Goal: Check status

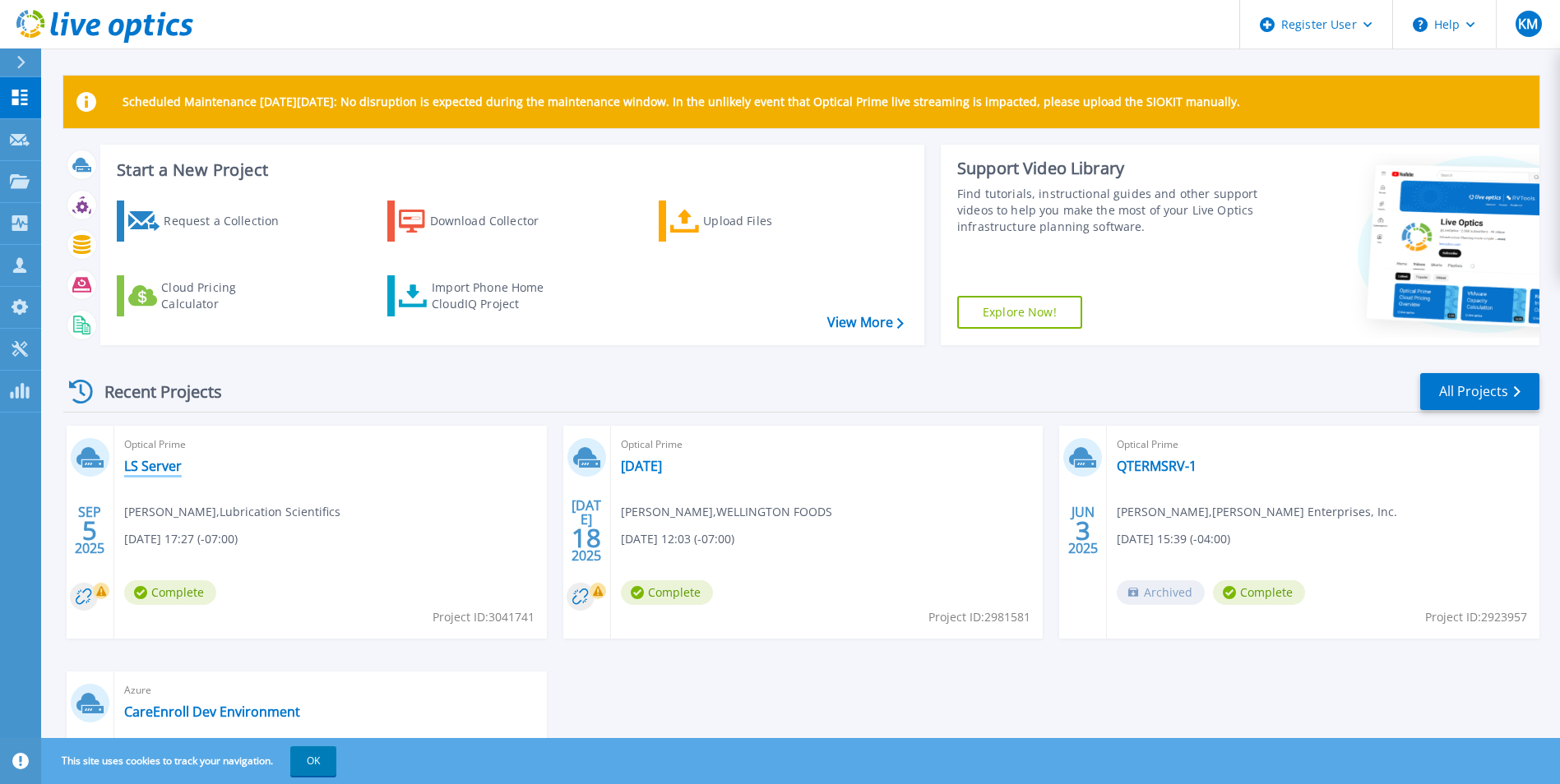
click at [145, 471] on link "LS Server" at bounding box center [153, 467] width 58 height 17
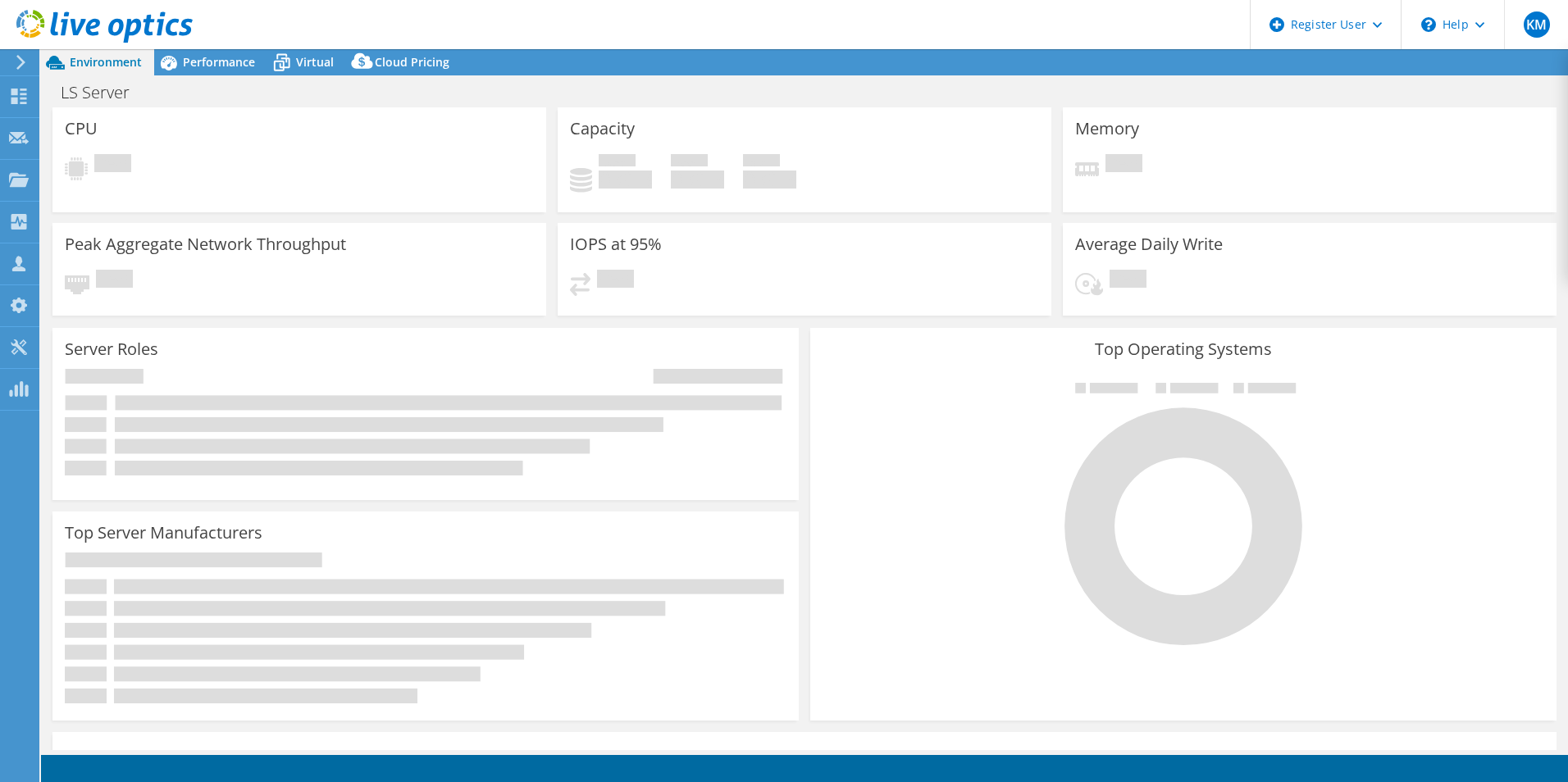
select select "USD"
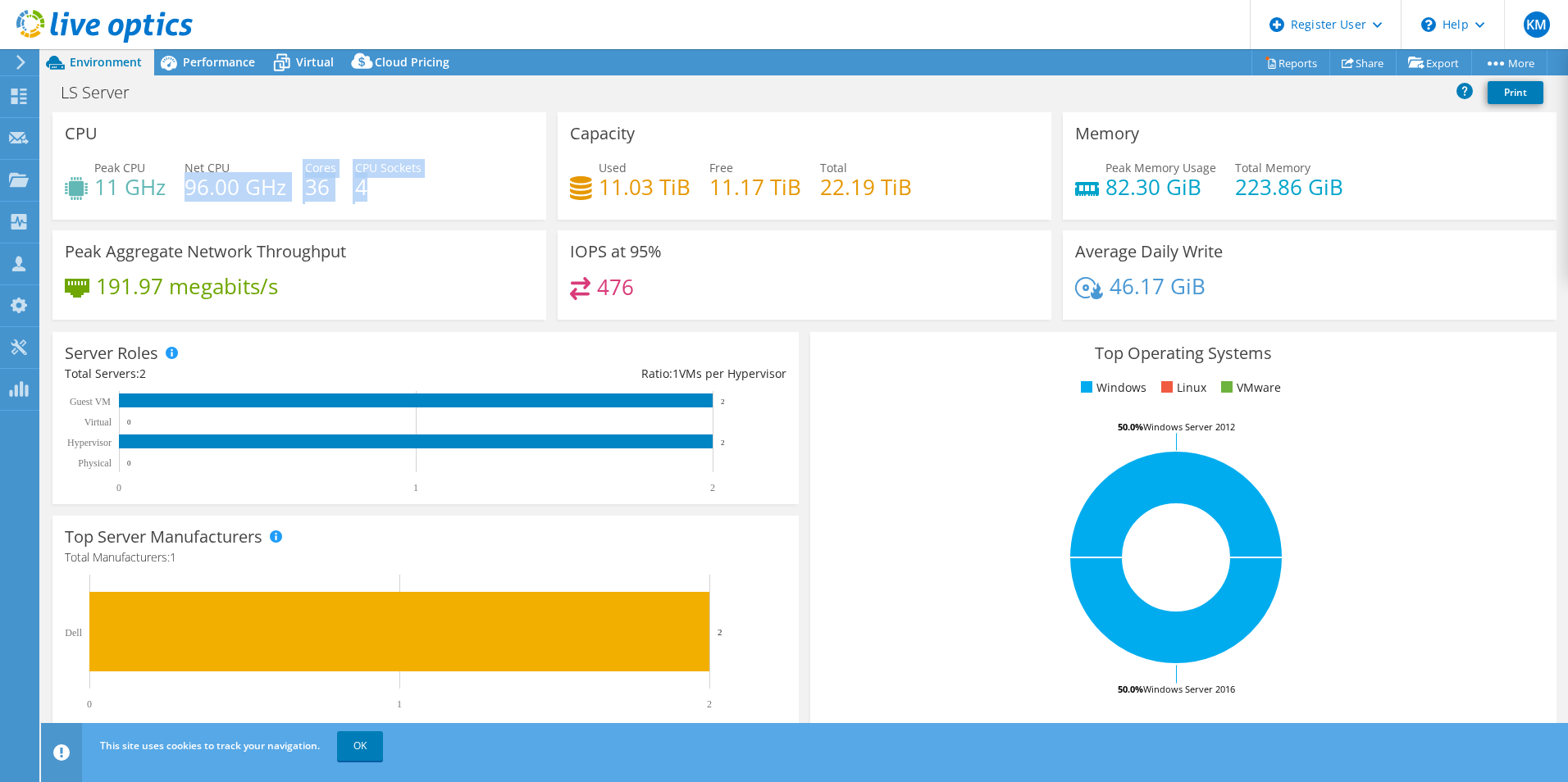
drag, startPoint x: 185, startPoint y: 188, endPoint x: 397, endPoint y: 193, distance: 212.1
click at [397, 193] on div "Peak CPU 11 GHz Net CPU 96.00 GHz Cores 36 CPU Sockets 4" at bounding box center [299, 185] width 469 height 53
drag, startPoint x: 397, startPoint y: 193, endPoint x: 475, endPoint y: 206, distance: 79.1
click at [475, 206] on div "Peak CPU 11 GHz Net CPU 96.00 GHz Cores 36 CPU Sockets 4" at bounding box center [299, 185] width 469 height 53
drag, startPoint x: 394, startPoint y: 196, endPoint x: 269, endPoint y: 208, distance: 125.6
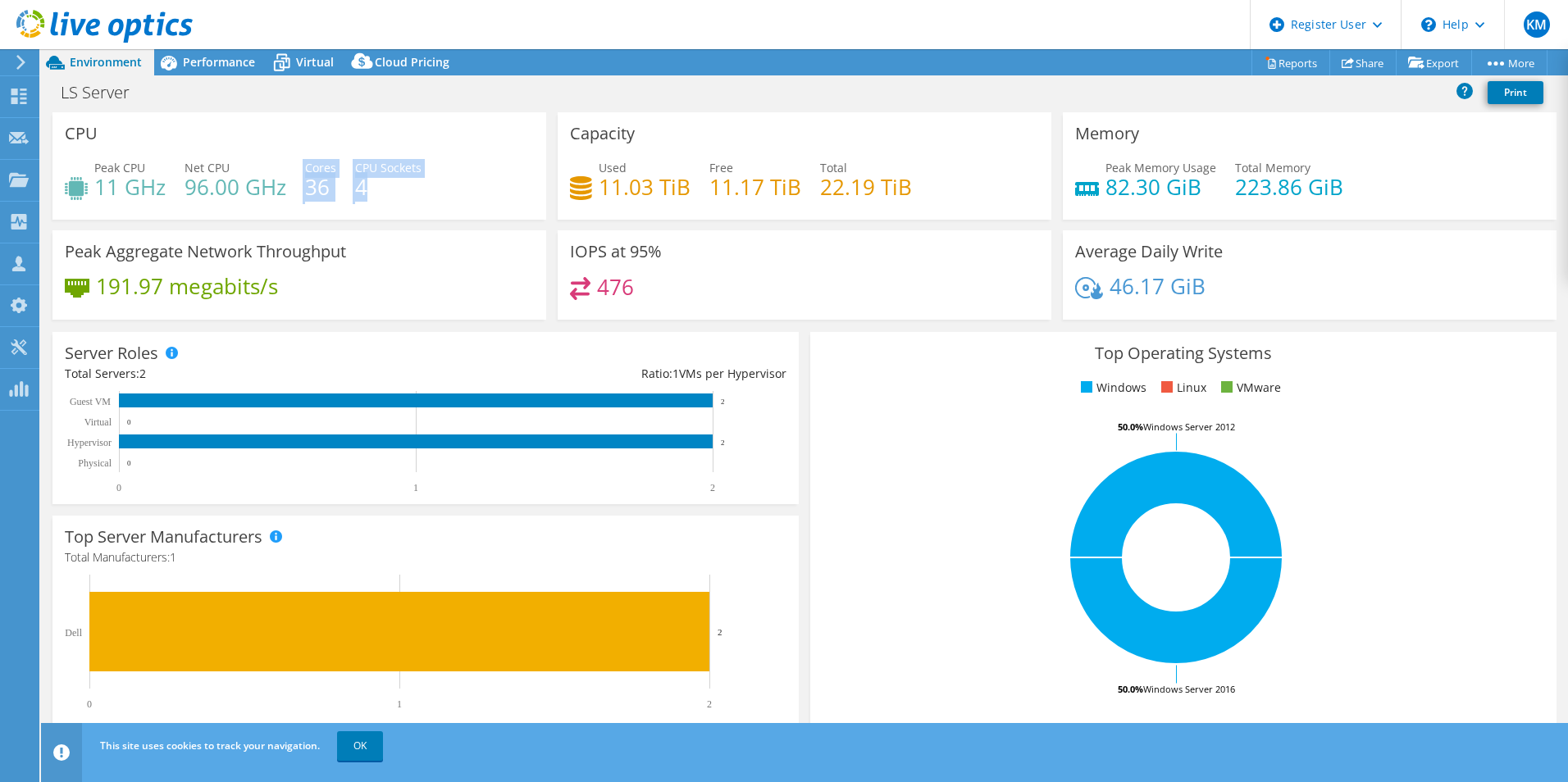
click at [269, 207] on div "Peak CPU 11 GHz Net CPU 96.00 GHz Cores 36 CPU Sockets 4" at bounding box center [299, 185] width 469 height 53
click at [611, 186] on h4 "11.03 TiB" at bounding box center [644, 187] width 92 height 18
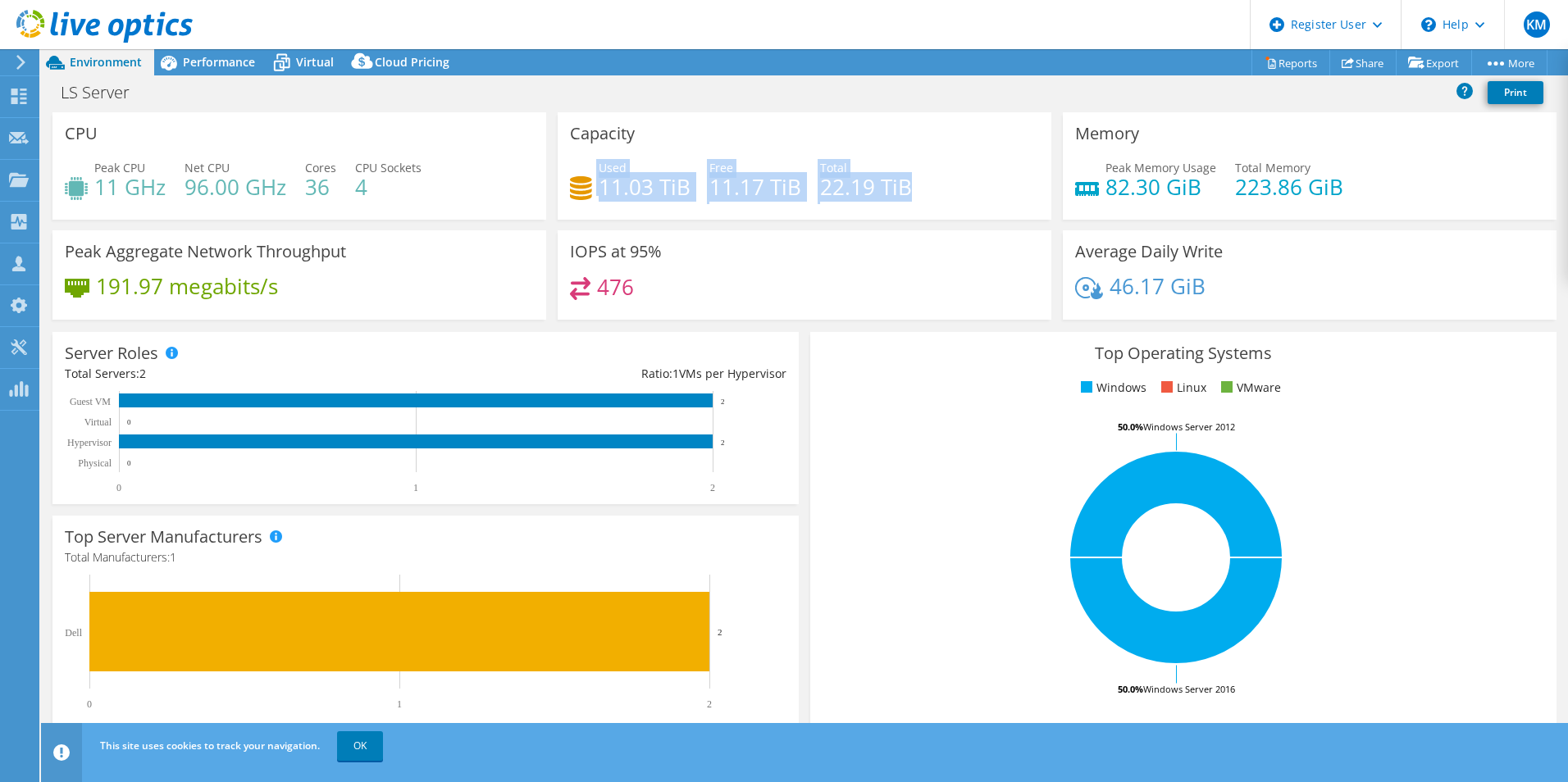
drag, startPoint x: 578, startPoint y: 196, endPoint x: 907, endPoint y: 206, distance: 329.2
click at [903, 206] on div "Used 11.03 TiB Free 11.17 TiB Total 22.19 TiB" at bounding box center [804, 185] width 469 height 53
drag, startPoint x: 907, startPoint y: 206, endPoint x: 1143, endPoint y: 188, distance: 236.7
click at [1142, 188] on h4 "82.30 GiB" at bounding box center [1160, 187] width 111 height 18
click at [1143, 188] on h4 "82.30 GiB" at bounding box center [1160, 187] width 111 height 18
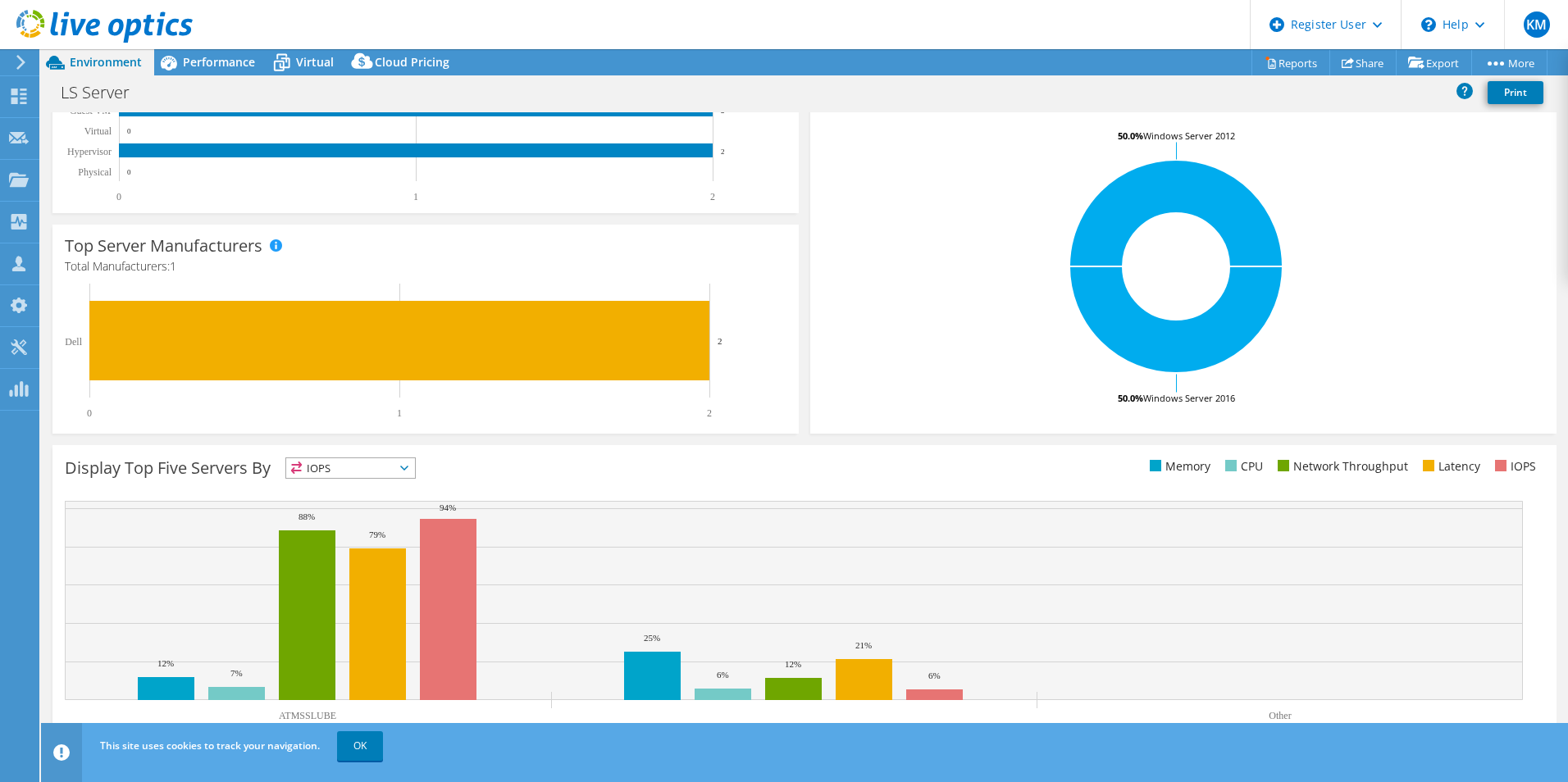
scroll to position [312, 0]
